Goal: Check status: Check status

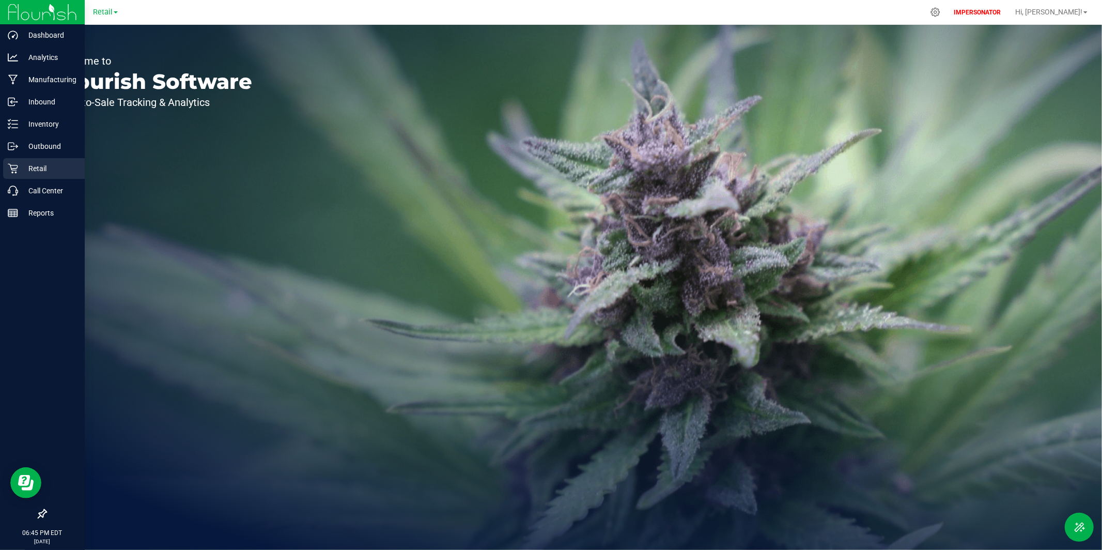
click at [32, 171] on p "Retail" at bounding box center [49, 168] width 62 height 12
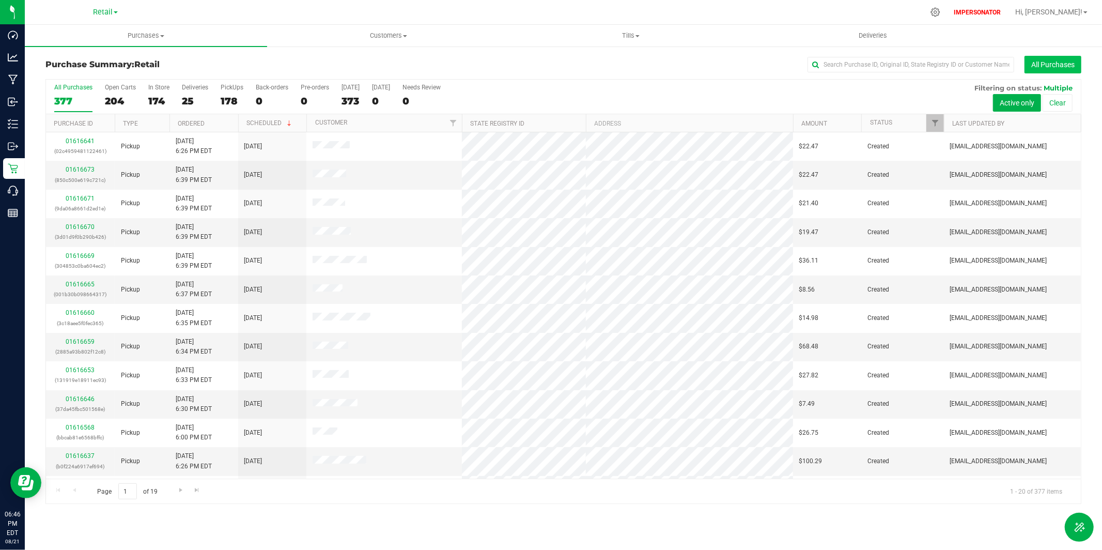
click at [1038, 68] on button "All Purchases" at bounding box center [1052, 65] width 57 height 18
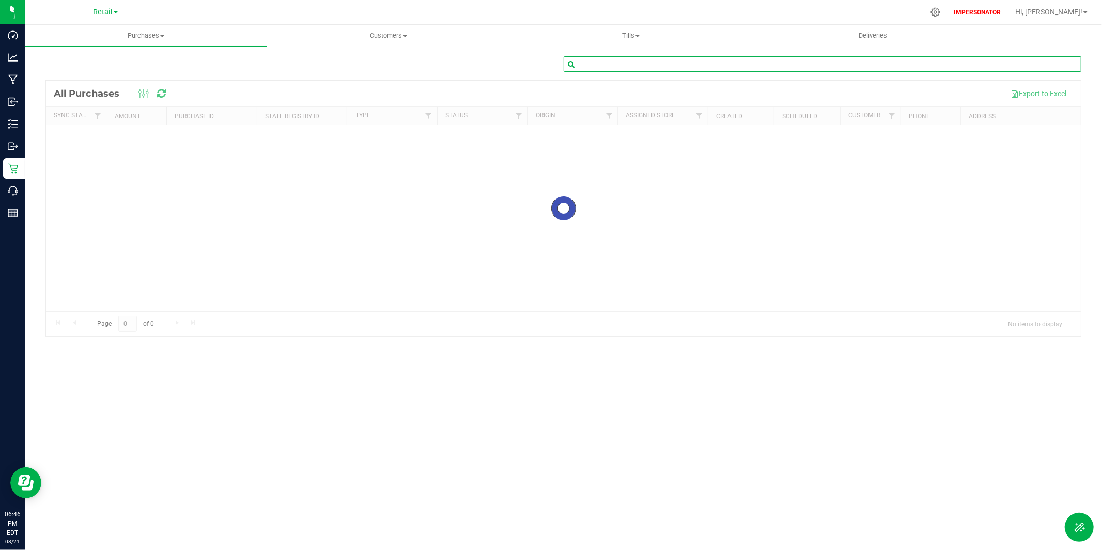
click at [895, 70] on input "text" at bounding box center [822, 63] width 518 height 15
paste input "01526117"
type input "01526117"
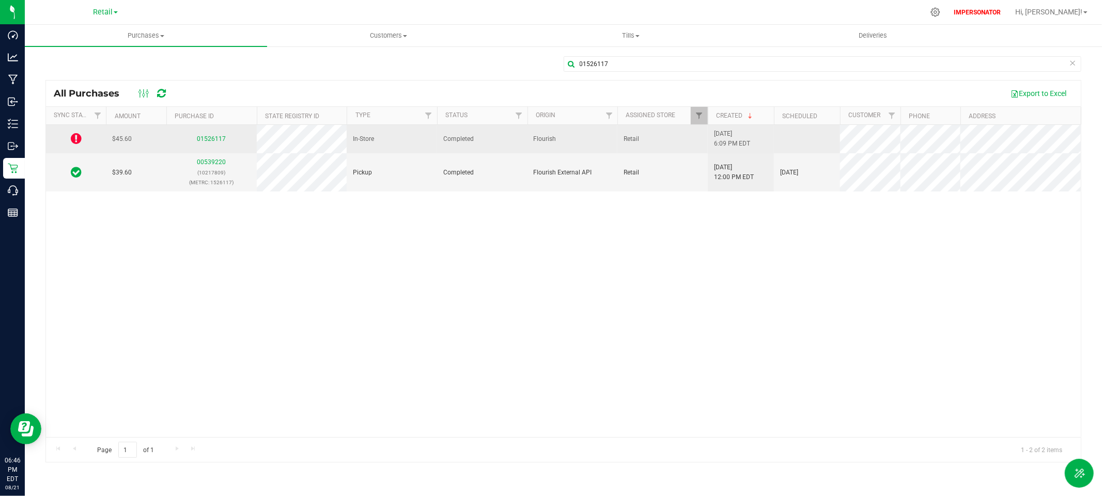
click at [74, 138] on icon at bounding box center [76, 138] width 11 height 12
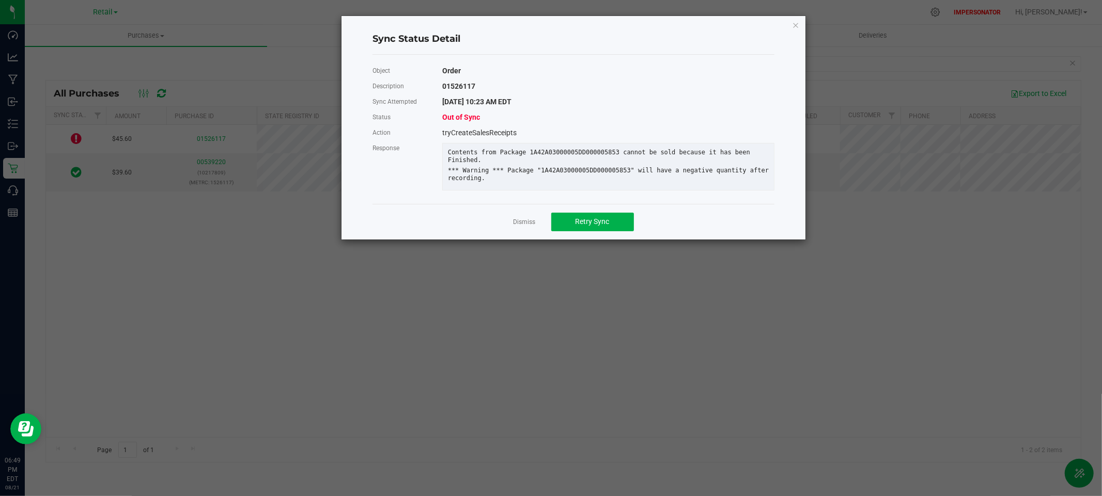
drag, startPoint x: 518, startPoint y: 221, endPoint x: 555, endPoint y: 211, distance: 38.8
click at [517, 221] on link "Dismiss" at bounding box center [524, 222] width 22 height 9
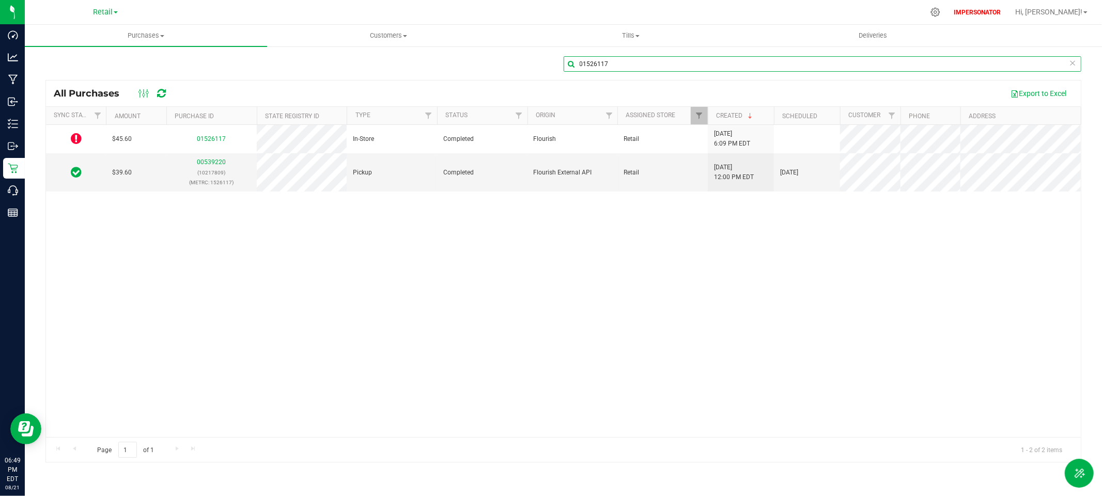
click at [833, 61] on input "01526117" at bounding box center [822, 63] width 518 height 15
click at [830, 61] on input "01526117" at bounding box center [822, 63] width 518 height 15
paste input "01543464"
click at [801, 66] on input "0152611701543464" at bounding box center [822, 63] width 518 height 15
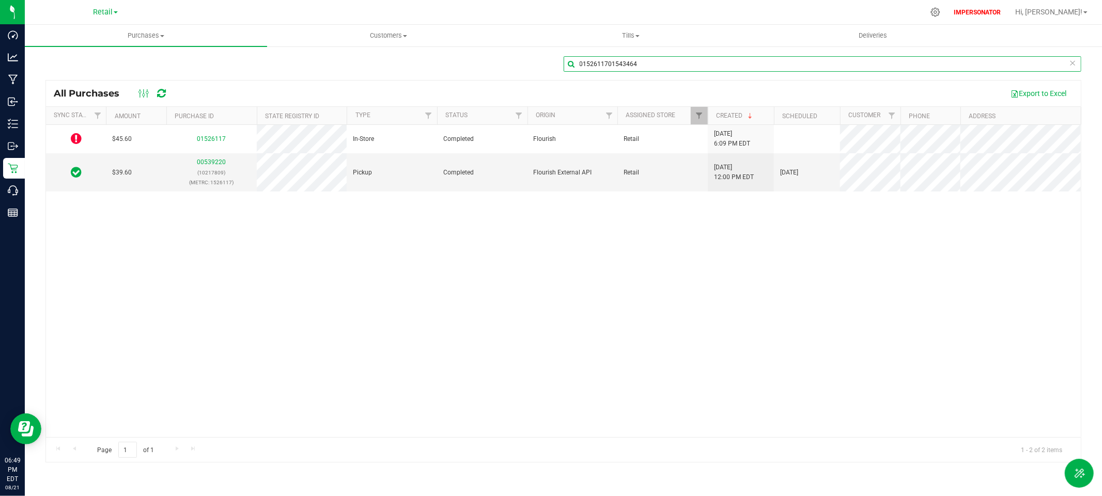
click at [801, 66] on input "0152611701543464" at bounding box center [822, 63] width 518 height 15
paste input "text"
click at [801, 66] on input "0152611701543464" at bounding box center [822, 63] width 518 height 15
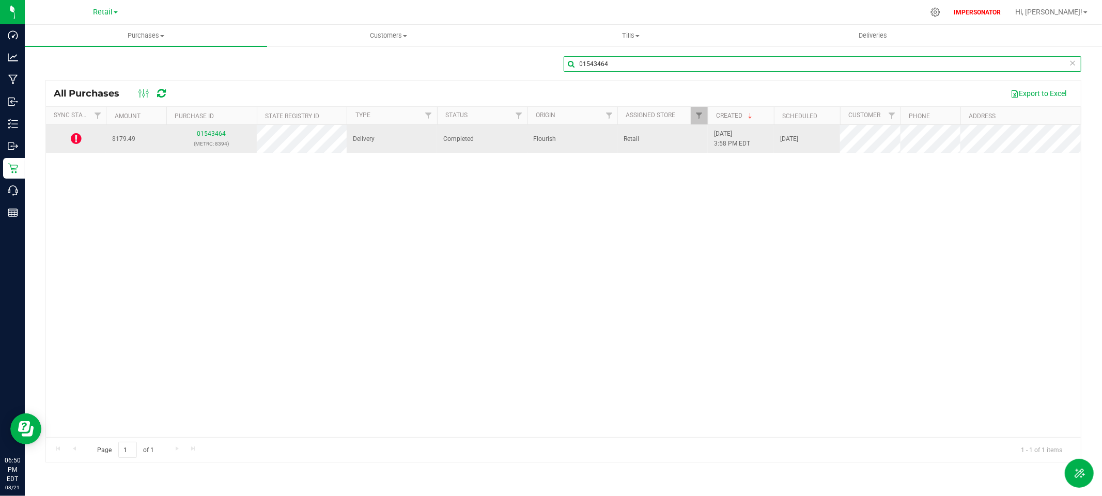
type input "01543464"
drag, startPoint x: 83, startPoint y: 139, endPoint x: 77, endPoint y: 138, distance: 6.3
click at [83, 139] on td at bounding box center [76, 139] width 60 height 28
click at [72, 138] on icon at bounding box center [76, 138] width 11 height 12
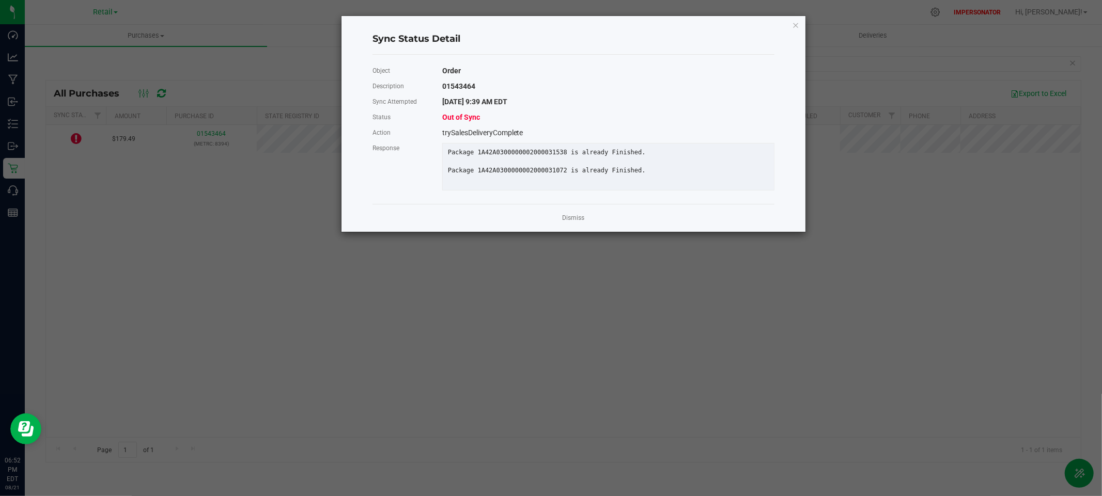
click at [456, 151] on div "Package 1A42A0300000002000031538 is already Finished." at bounding box center [608, 153] width 336 height 8
copy div "Package 1A42A0300000002000031538 is already Finished."
drag, startPoint x: 456, startPoint y: 151, endPoint x: 643, endPoint y: 153, distance: 187.0
click at [647, 152] on div "Package 1A42A0300000002000031538 is already Finished." at bounding box center [608, 153] width 336 height 8
